Goal: Transaction & Acquisition: Purchase product/service

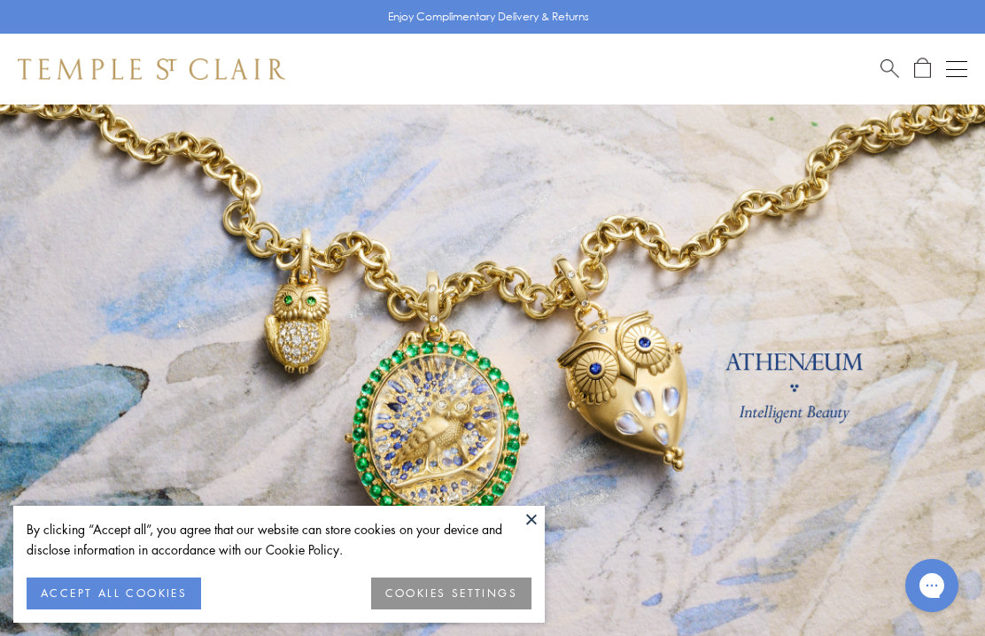
click at [925, 448] on link at bounding box center [492, 392] width 985 height 576
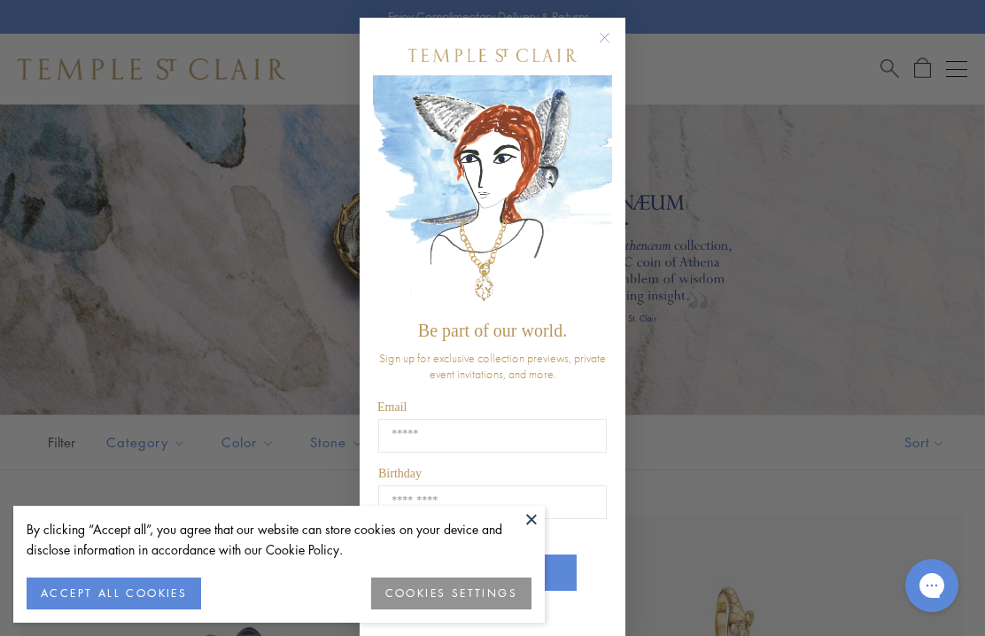
click at [613, 34] on circle "Close dialog" at bounding box center [604, 37] width 21 height 21
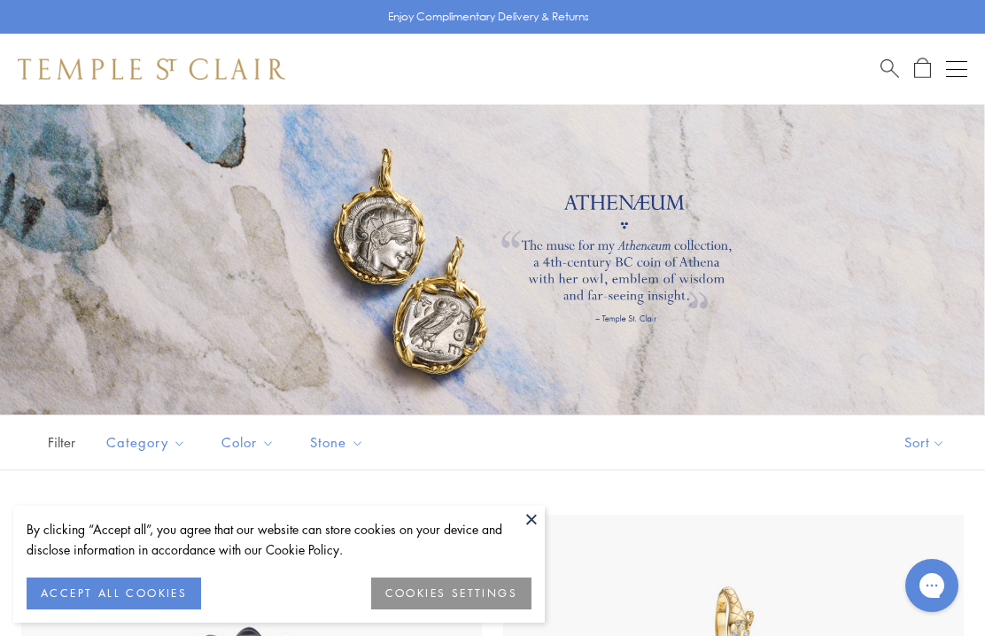
click at [890, 334] on div at bounding box center [492, 259] width 985 height 310
click at [526, 518] on button at bounding box center [531, 519] width 27 height 27
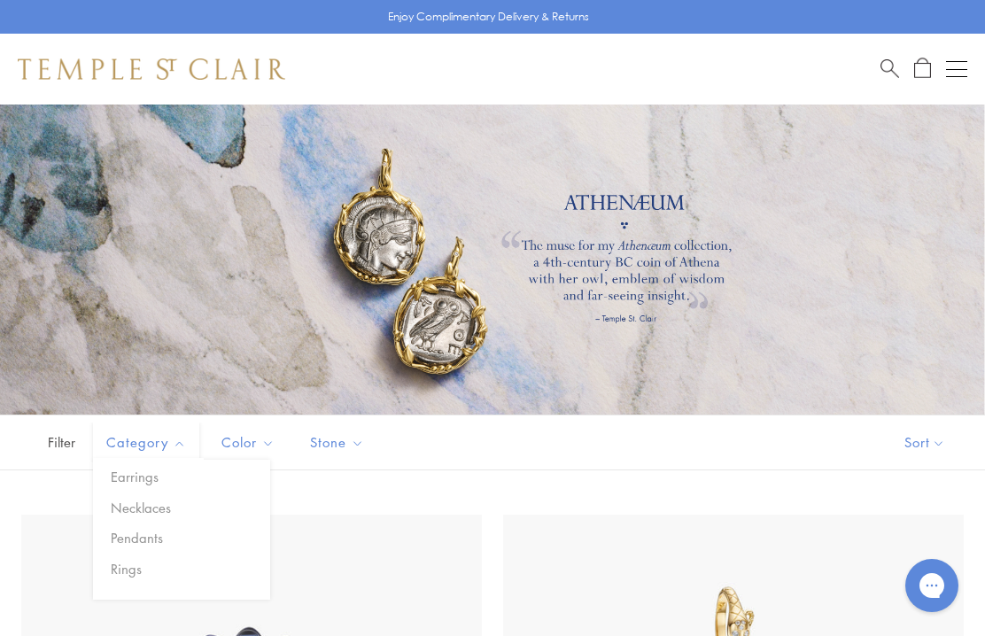
click at [126, 460] on button "Category" at bounding box center [146, 442] width 106 height 40
click at [137, 478] on button "Earrings" at bounding box center [188, 477] width 164 height 20
click at [411, 254] on div at bounding box center [492, 259] width 985 height 310
click at [135, 441] on span "Category" at bounding box center [148, 442] width 102 height 22
click at [146, 481] on button "Earrings" at bounding box center [188, 477] width 164 height 20
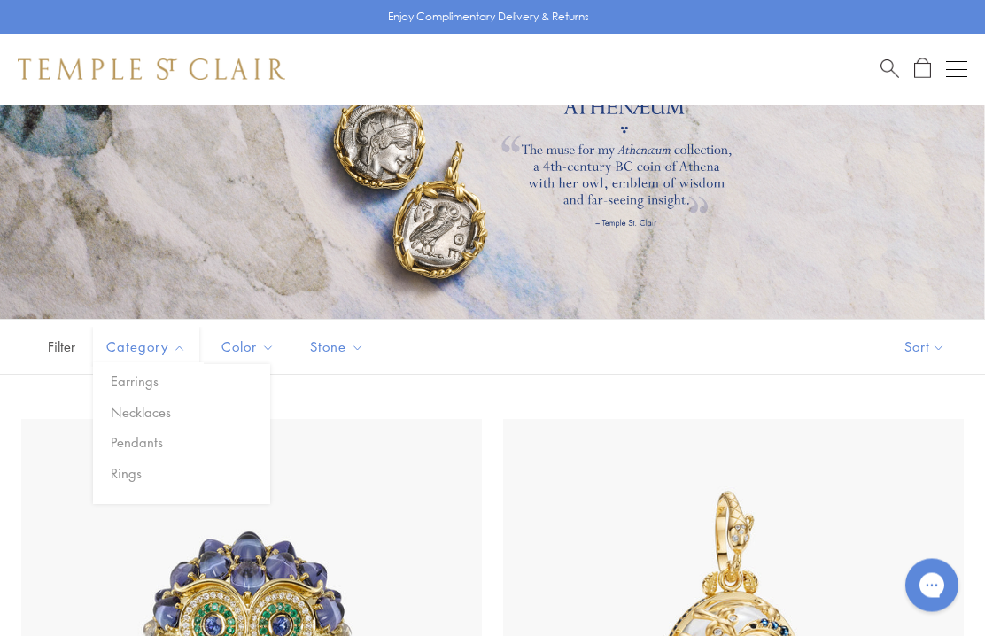
scroll to position [88, 0]
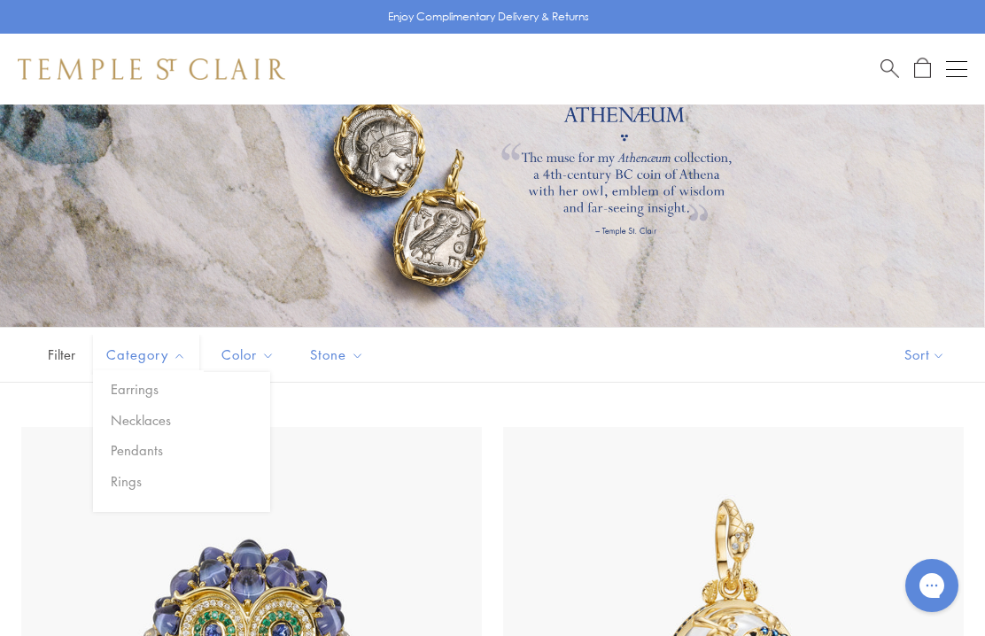
click at [126, 391] on button "Earrings" at bounding box center [188, 389] width 164 height 20
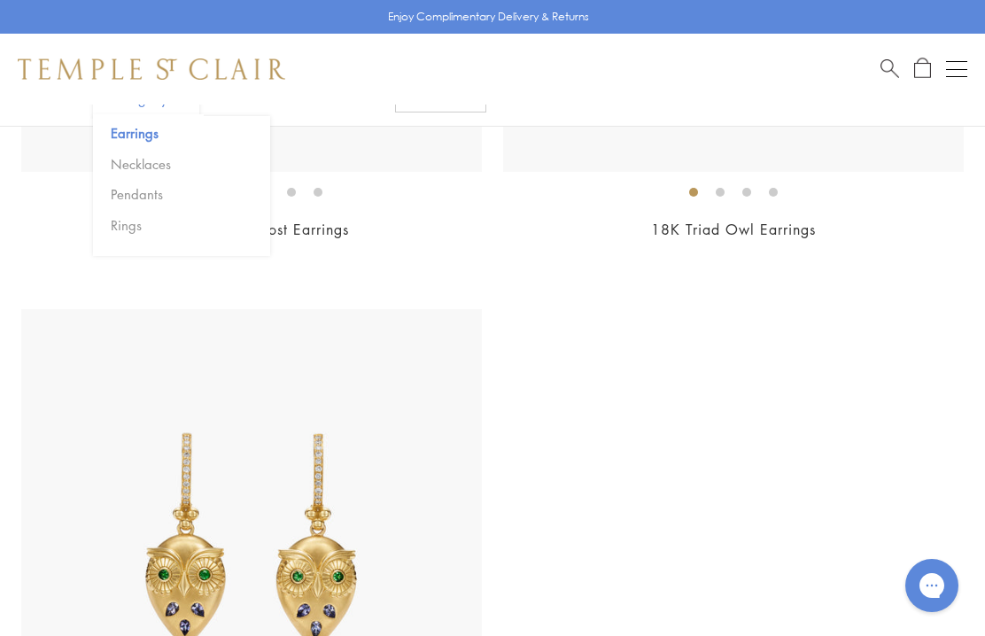
scroll to position [1399, 0]
click at [133, 166] on button "Necklaces" at bounding box center [188, 164] width 164 height 20
